Goal: Find specific page/section: Find specific page/section

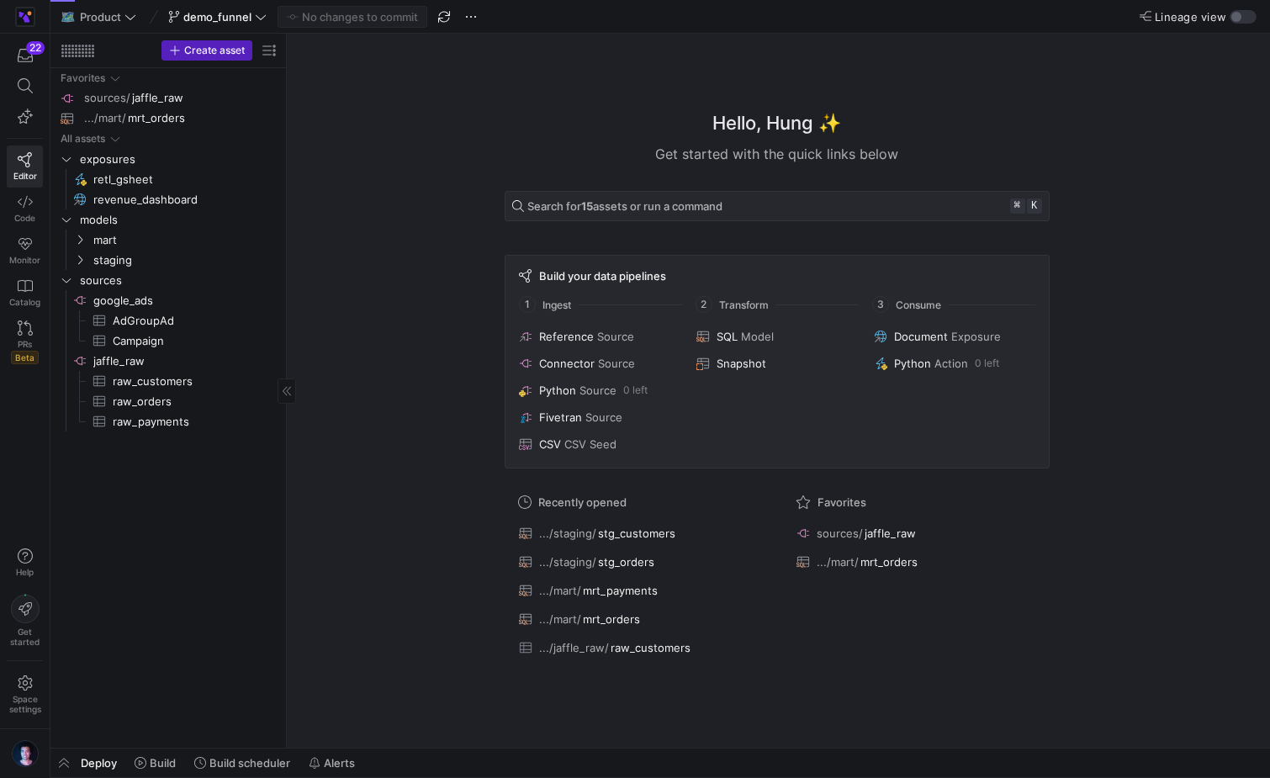
click at [174, 556] on div "All assets exposures retl_gsheet​​​​​ revenue_dashboard​​​​​ models mart stagin…" at bounding box center [168, 404] width 222 height 673
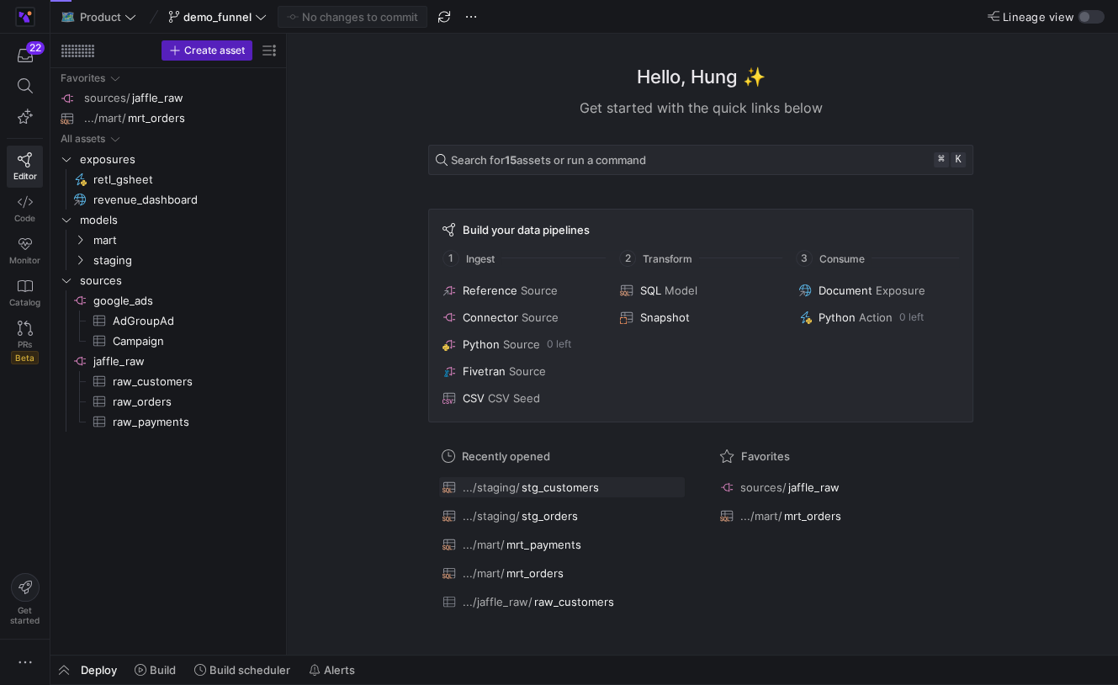
click at [571, 480] on span "stg_customers" at bounding box center [559, 486] width 77 height 13
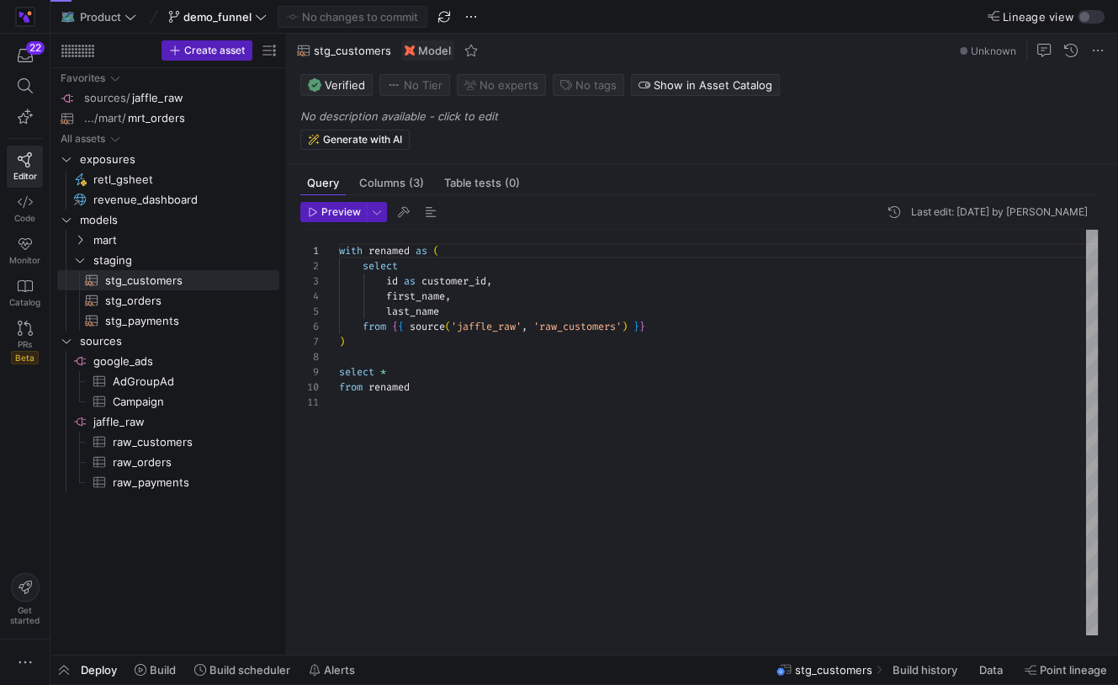
scroll to position [151, 0]
click at [475, 345] on div "with renamed as ( select id as customer_id , first_name , last_name from { { so…" at bounding box center [718, 432] width 759 height 405
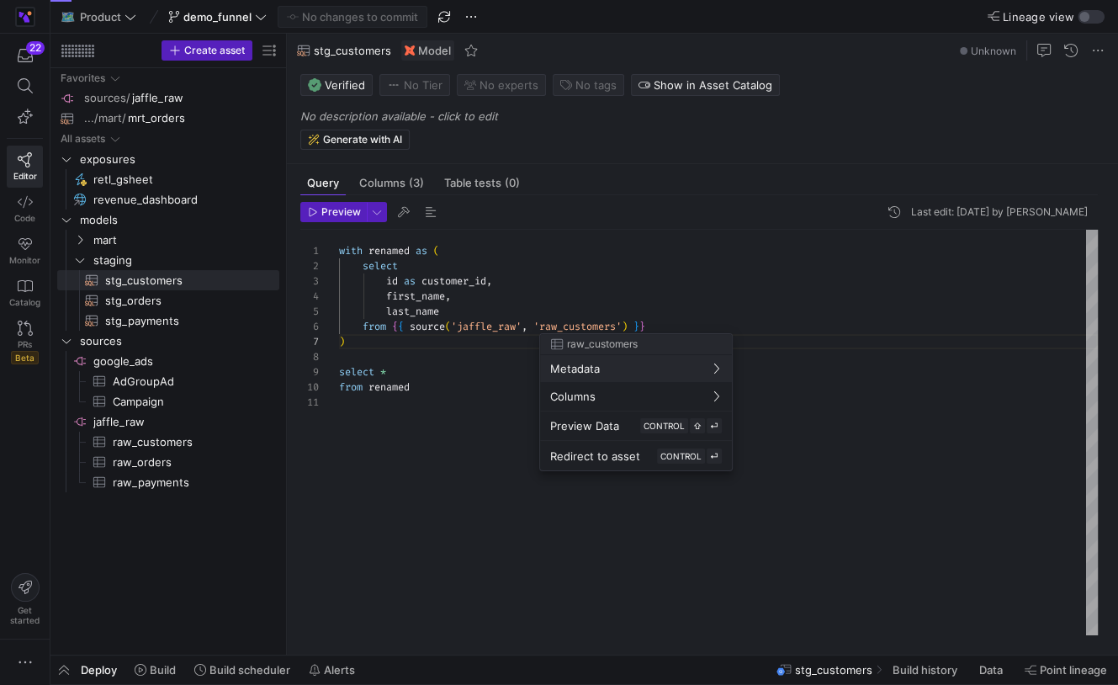
click at [490, 333] on div at bounding box center [559, 342] width 1118 height 685
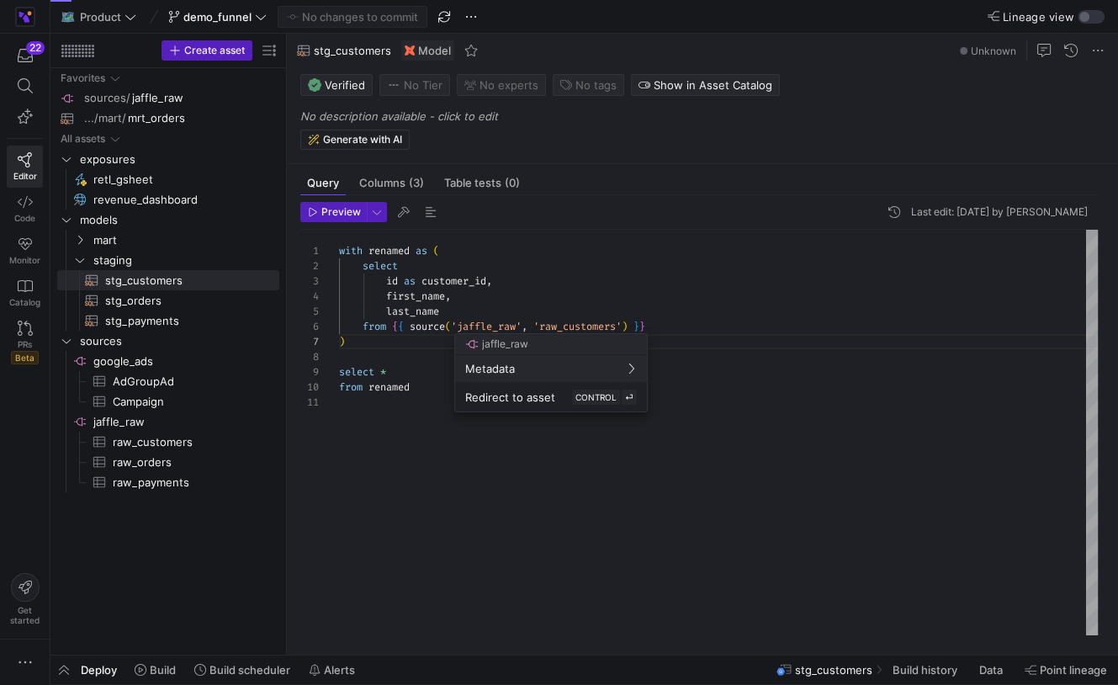
click at [542, 249] on div at bounding box center [559, 342] width 1118 height 685
